Goal: Information Seeking & Learning: Check status

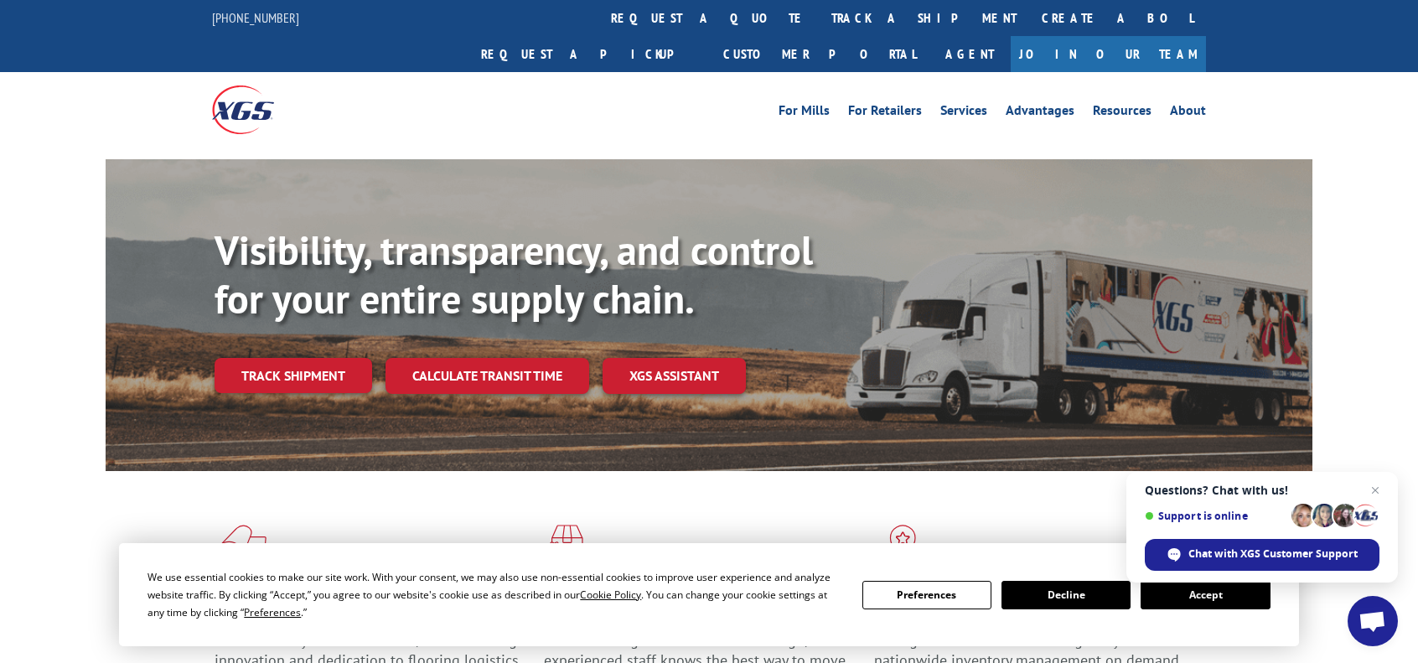
click at [1231, 594] on button "Accept" at bounding box center [1205, 595] width 129 height 29
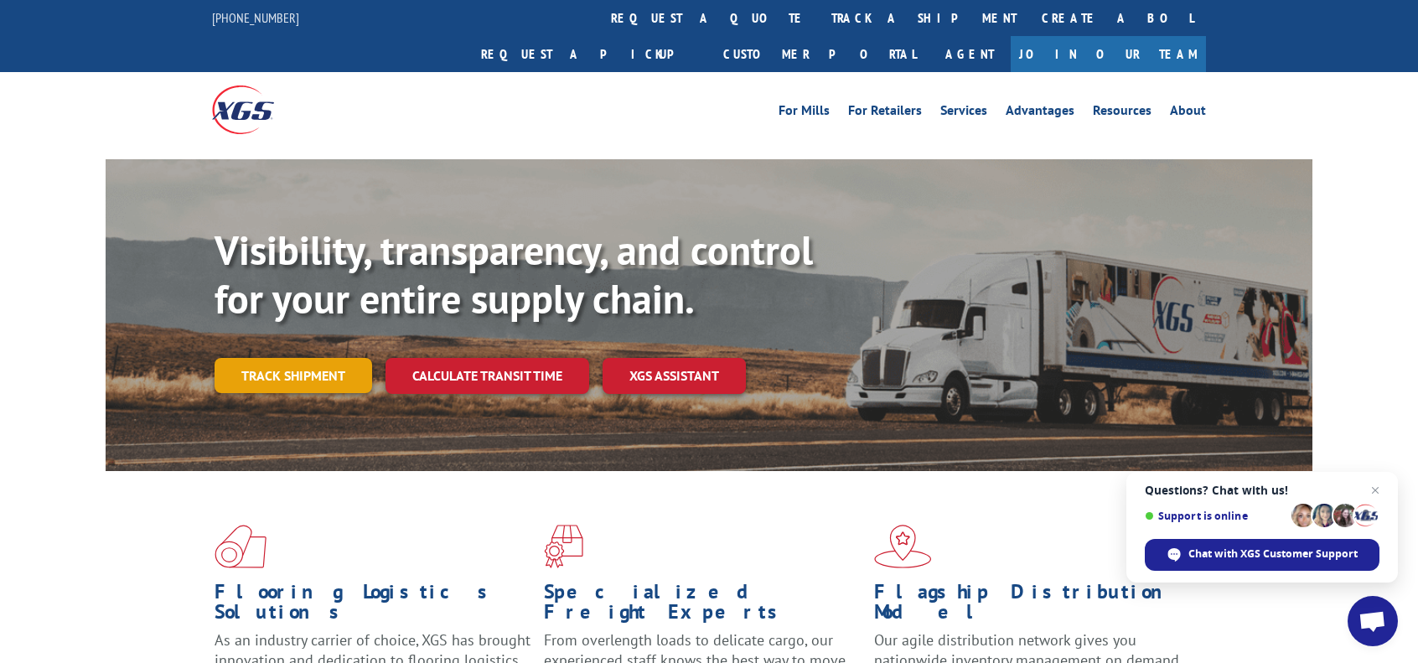
click at [296, 358] on link "Track shipment" at bounding box center [294, 375] width 158 height 35
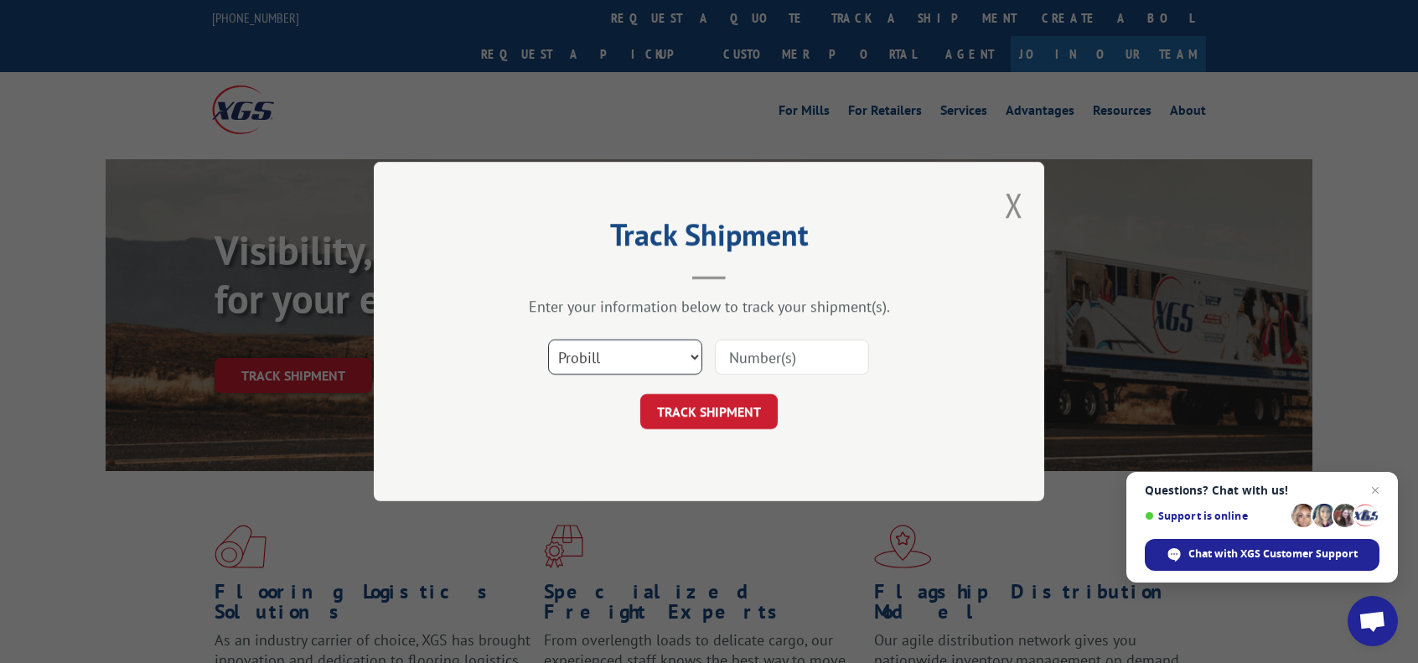
click at [660, 368] on select "Select category... Probill BOL PO" at bounding box center [625, 357] width 154 height 35
click at [805, 360] on input at bounding box center [792, 357] width 154 height 35
paste input "17503635"
type input "17503635"
click at [755, 419] on button "TRACK SHIPMENT" at bounding box center [708, 411] width 137 height 35
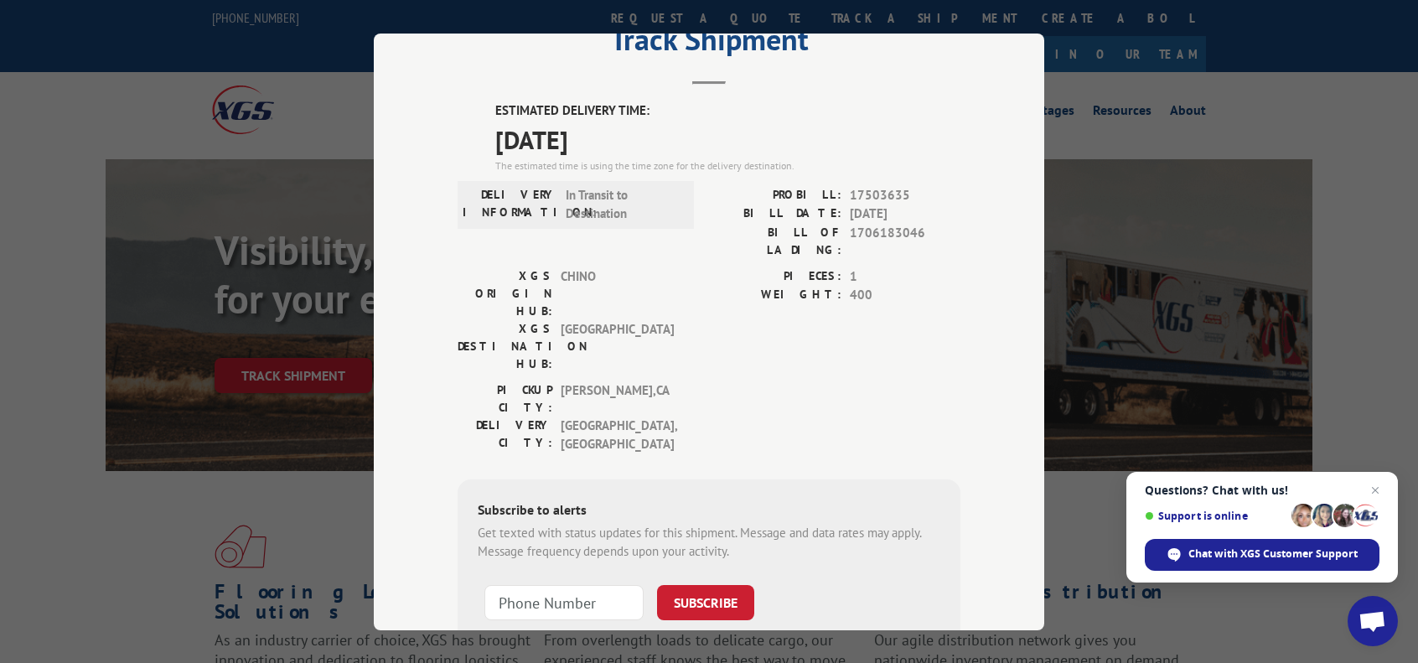
scroll to position [84, 0]
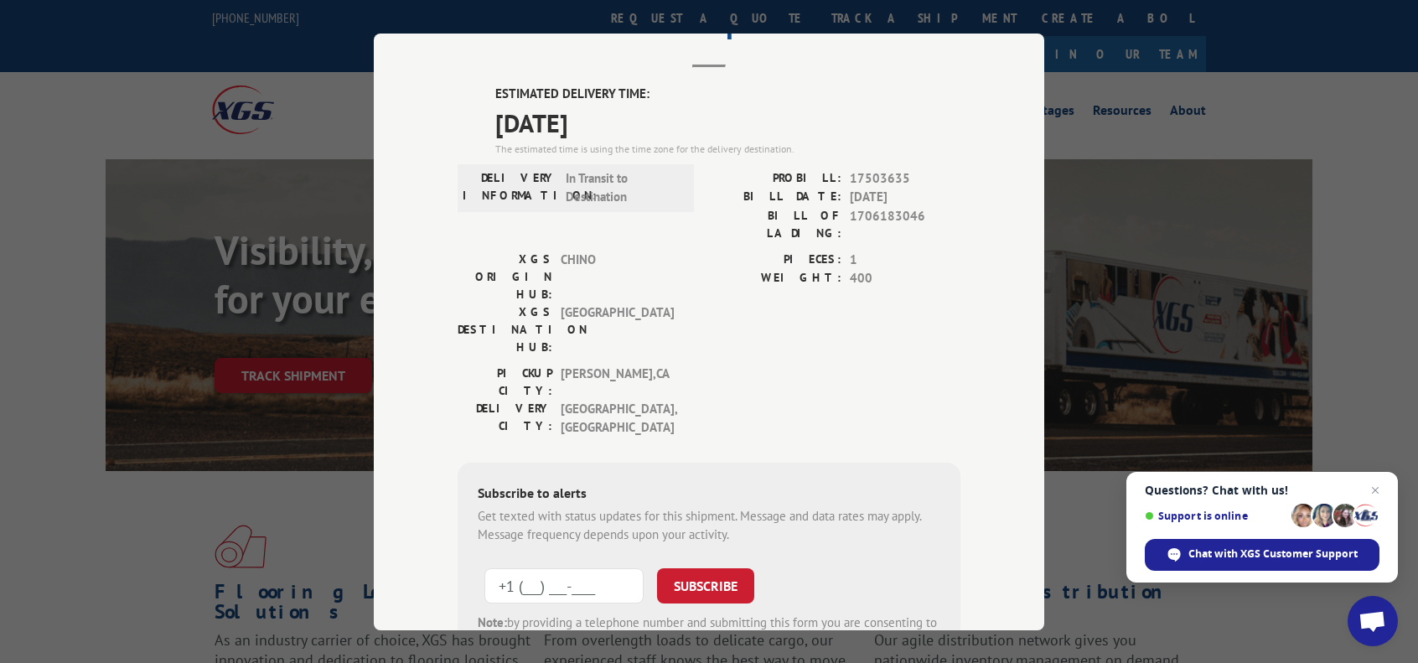
click at [584, 568] on input "+1 (___) ___-____" at bounding box center [564, 585] width 159 height 35
type input "[PHONE_NUMBER]"
click at [700, 557] on form "[PHONE_NUMBER] SUBSCRIBE Note: by providing a telephone number and submitting t…" at bounding box center [709, 613] width 463 height 112
click at [707, 568] on button "SUBSCRIBE" at bounding box center [705, 585] width 97 height 35
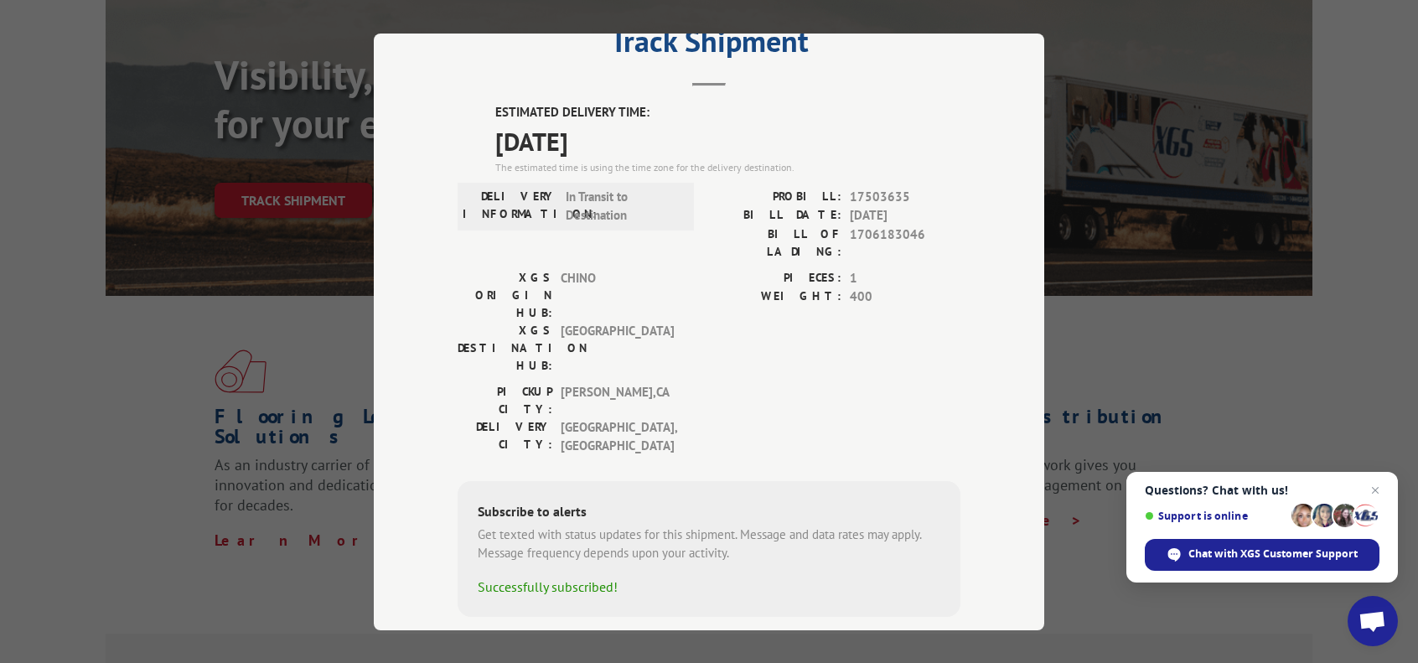
scroll to position [251, 0]
